Goal: Share content

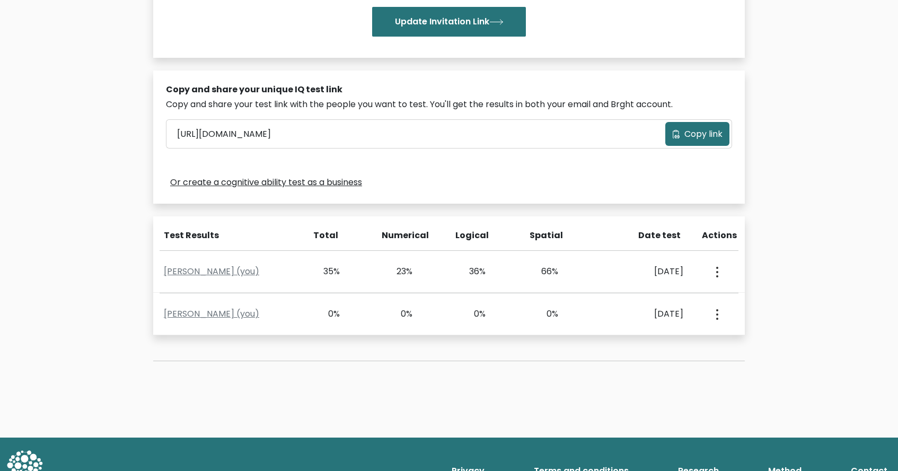
scroll to position [266, 0]
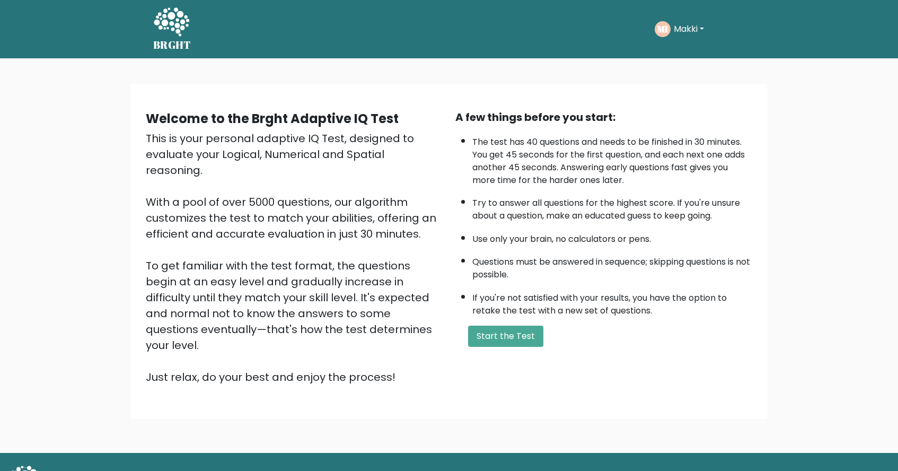
click at [697, 28] on button "Makki" at bounding box center [688, 29] width 37 height 14
click at [684, 56] on link "Dashboard" at bounding box center [697, 56] width 84 height 17
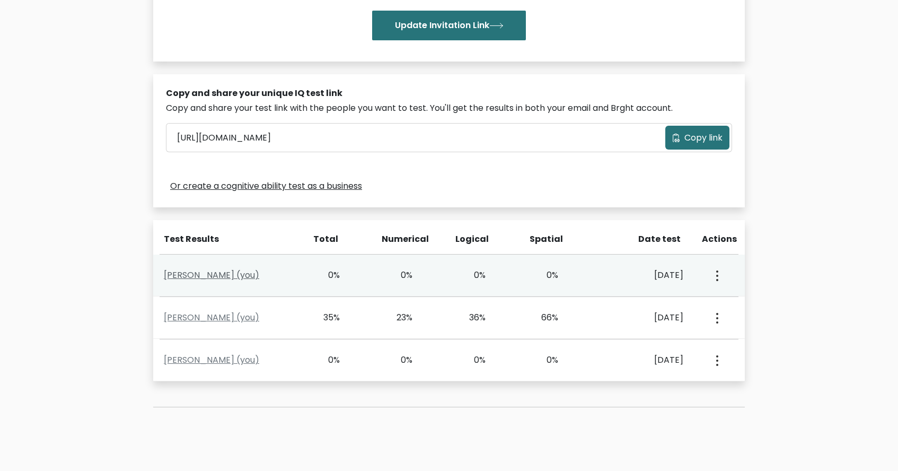
scroll to position [263, 0]
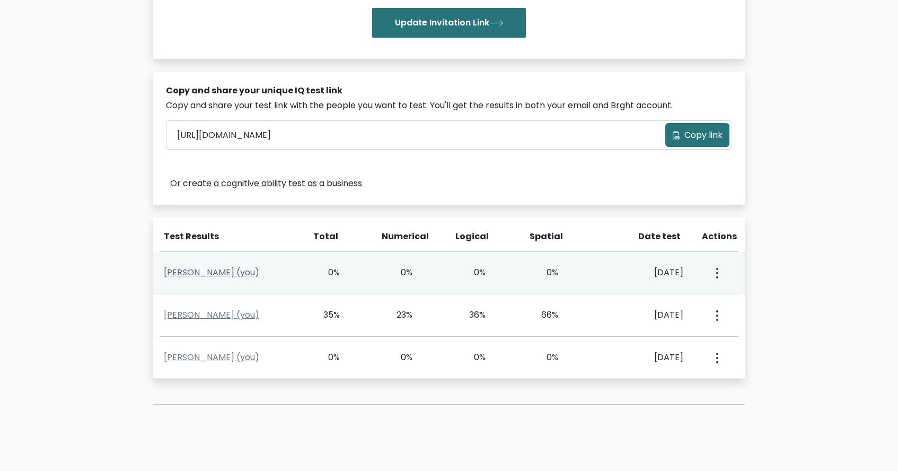
click at [213, 273] on link "Makki Ismael (you)" at bounding box center [211, 272] width 95 height 12
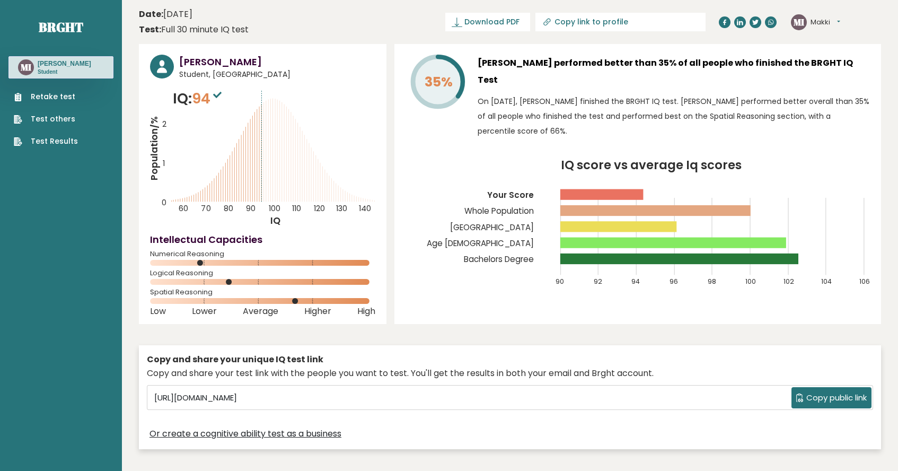
click at [862, 388] on button "Copy public link" at bounding box center [831, 397] width 80 height 21
